Goal: Check status

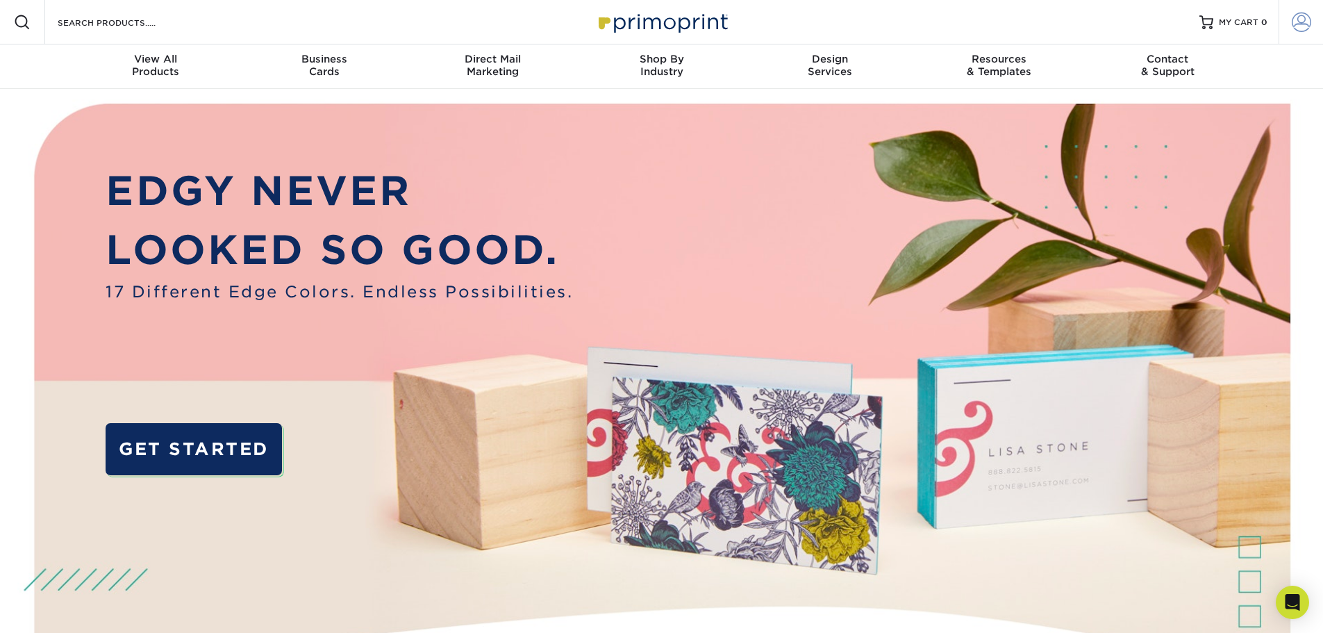
type input "[PERSON_NAME][EMAIL_ADDRESS][DOMAIN_NAME]"
click at [1299, 24] on span at bounding box center [1301, 22] width 19 height 19
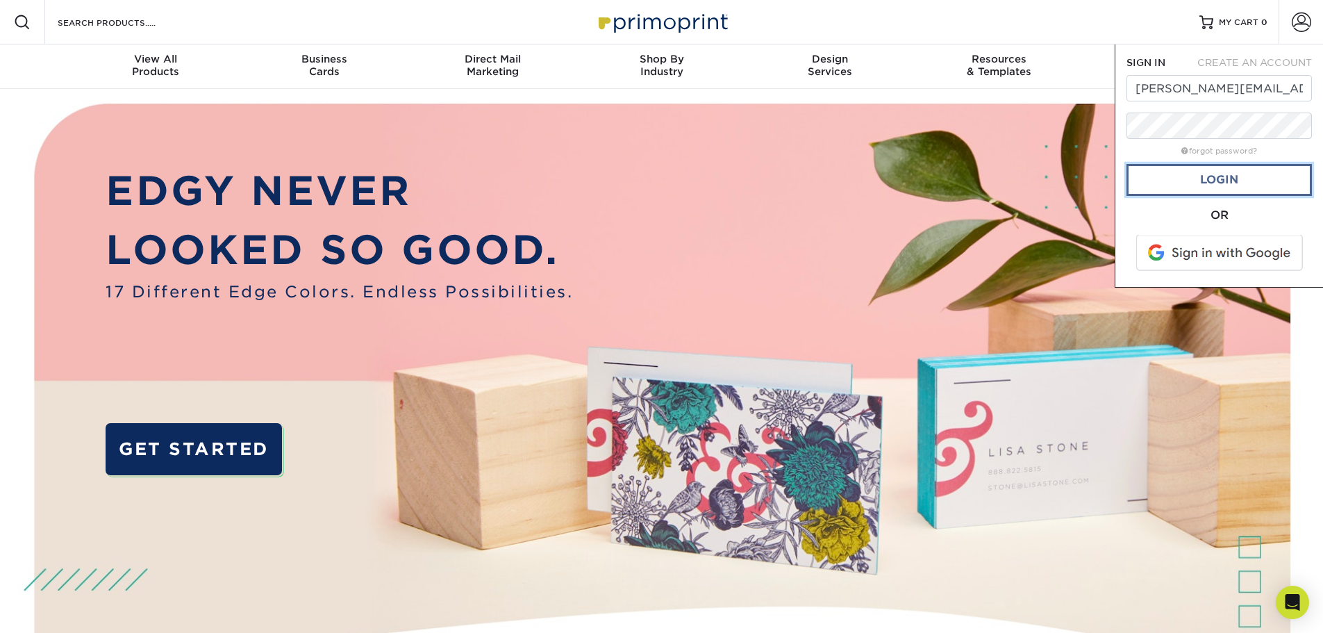
click at [1218, 183] on link "Login" at bounding box center [1219, 180] width 185 height 32
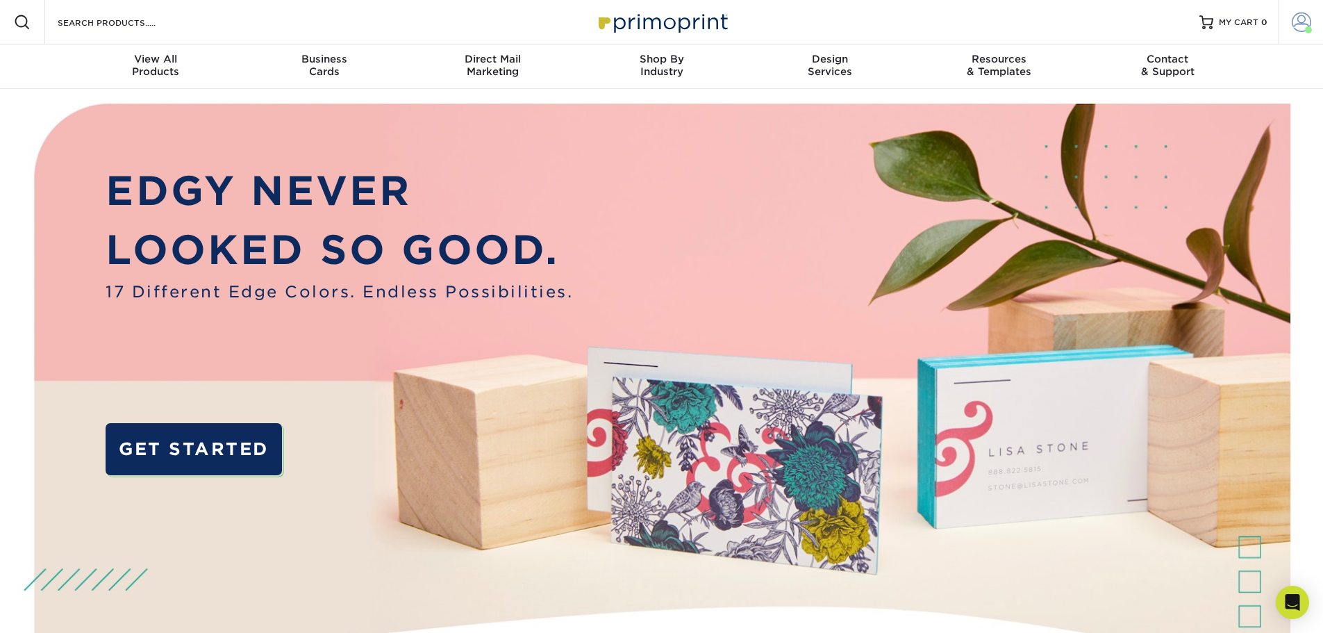
click at [1297, 26] on span at bounding box center [1301, 22] width 19 height 19
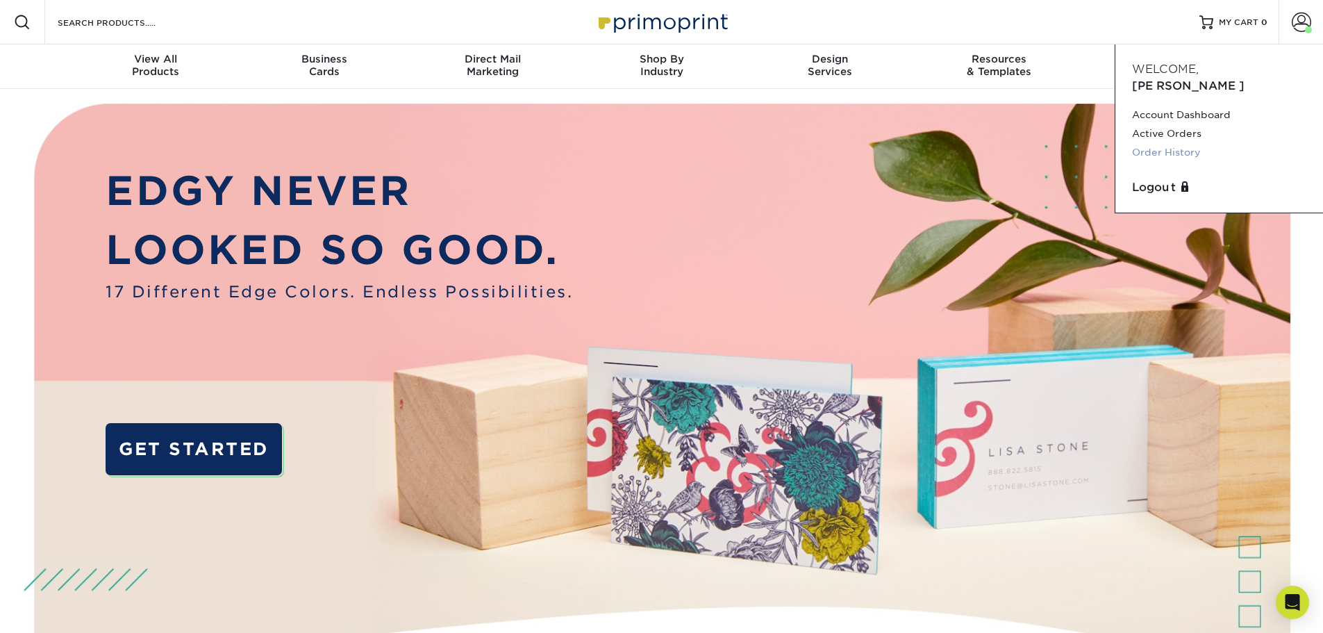
click at [1172, 143] on link "Order History" at bounding box center [1219, 152] width 174 height 19
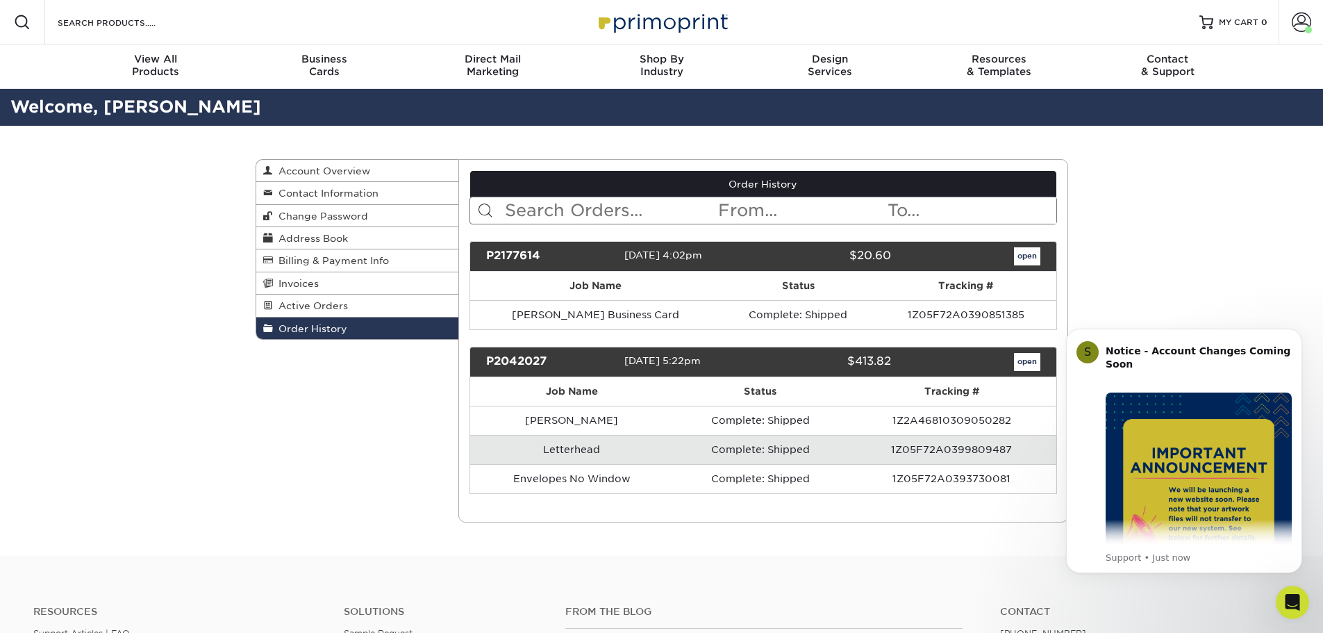
click at [574, 448] on td "Letterhead" at bounding box center [571, 449] width 203 height 29
click at [1022, 358] on link "open" at bounding box center [1027, 362] width 26 height 18
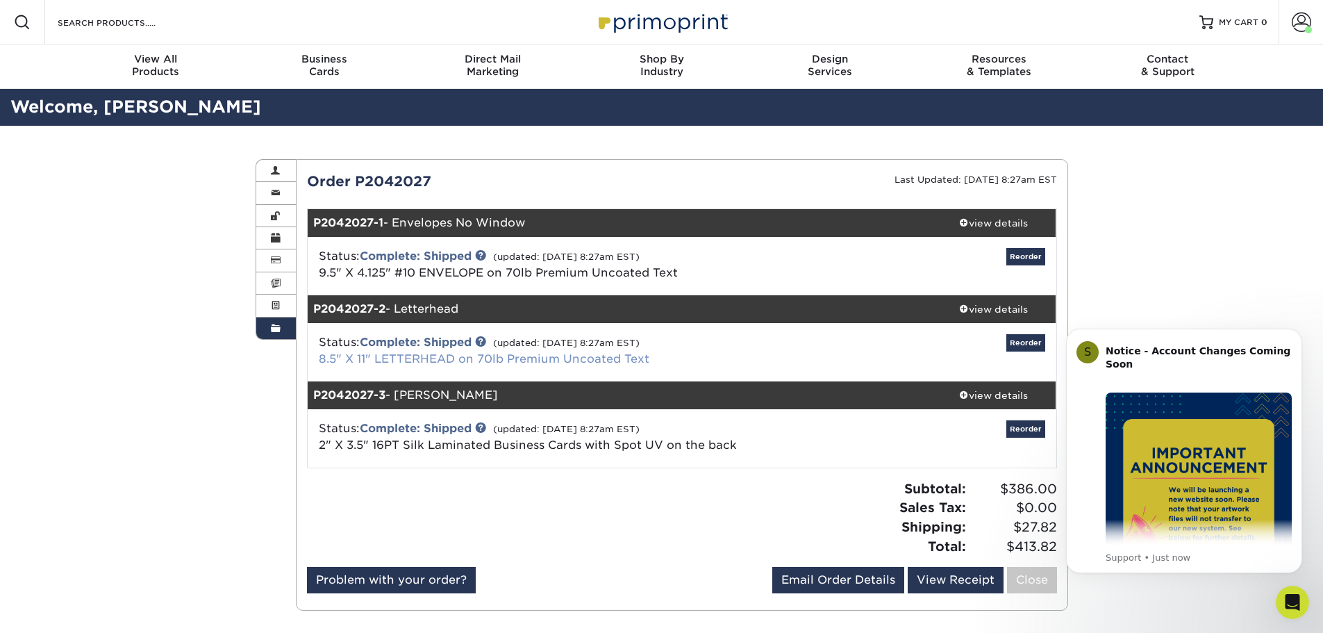
click at [517, 360] on link "8.5" X 11" LETTERHEAD on 70lb Premium Uncoated Text" at bounding box center [484, 358] width 331 height 13
